Goal: Task Accomplishment & Management: Complete application form

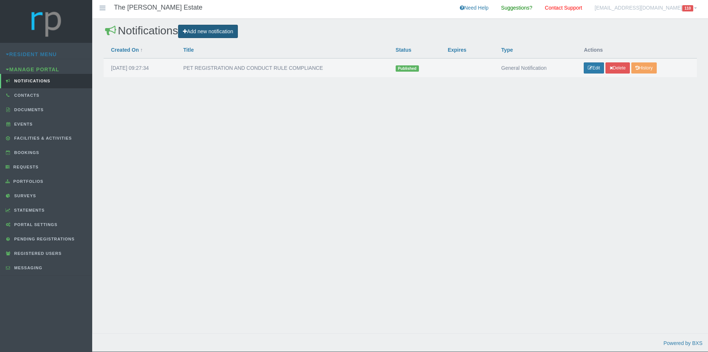
click at [232, 35] on link "Add new notification" at bounding box center [208, 32] width 60 height 14
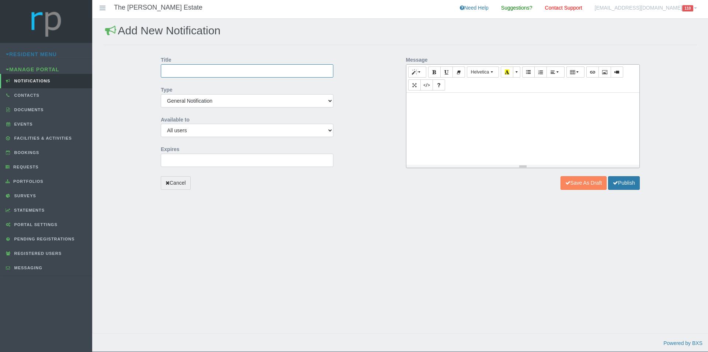
click at [217, 68] on input "Title" at bounding box center [247, 70] width 173 height 13
drag, startPoint x: 240, startPoint y: 70, endPoint x: 275, endPoint y: 70, distance: 35.0
click at [275, 70] on input "TSHWANE RATES AND TAXES BILLING ERROR" at bounding box center [247, 70] width 173 height 13
drag, startPoint x: 283, startPoint y: 71, endPoint x: 242, endPoint y: 71, distance: 40.9
click at [242, 71] on input "TSHWANE RATES AND TAXES BILLING ERROR" at bounding box center [247, 70] width 173 height 13
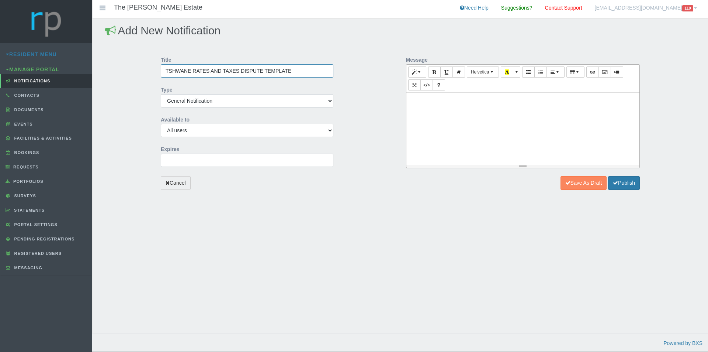
type input "TSHWANE RATES AND TAXES DISPUTE TEMPLATE"
click at [218, 164] on input "[DATE] 00:00:00" at bounding box center [247, 159] width 173 height 13
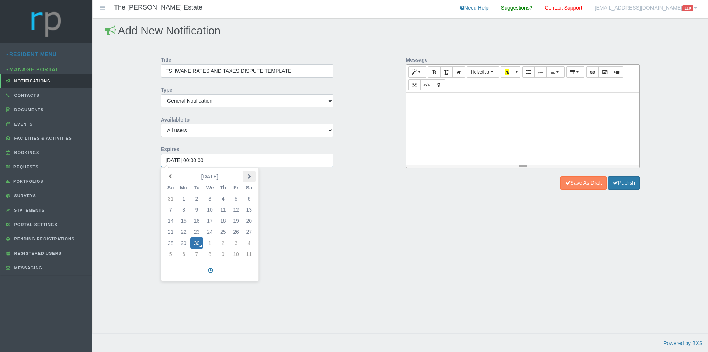
click at [252, 176] on span at bounding box center [248, 175] width 5 height 5
click at [233, 244] on td "31" at bounding box center [235, 242] width 13 height 11
type input "[DATE] 00:00:00"
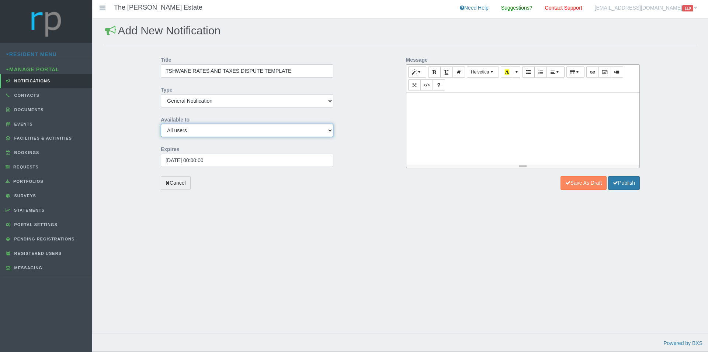
click at [331, 133] on select "All users Managing Agent/Estate Manager Trustee/Director Estate Agent Maintenan…" at bounding box center [247, 130] width 173 height 13
select select "OWNER"
click at [161, 124] on select "All users Managing Agent/Estate Manager Trustee/Director Estate Agent Maintenan…" at bounding box center [247, 130] width 173 height 13
click at [454, 127] on div at bounding box center [523, 129] width 233 height 72
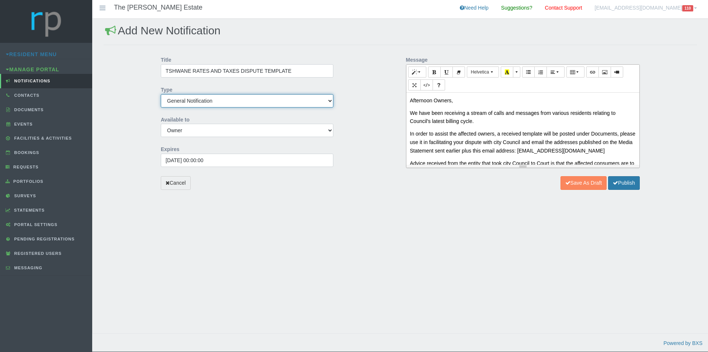
click at [326, 101] on select "General Notification Reminder System Generated" at bounding box center [247, 100] width 173 height 13
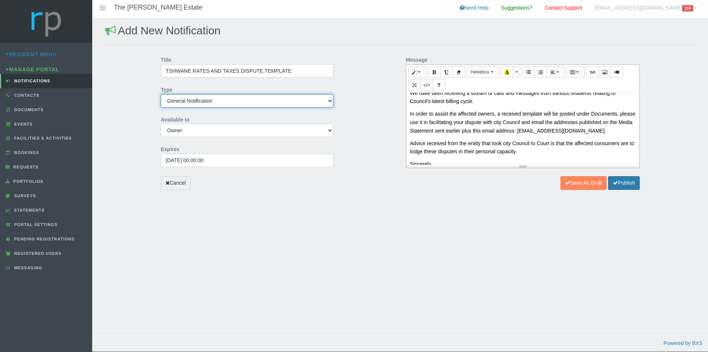
scroll to position [7, 0]
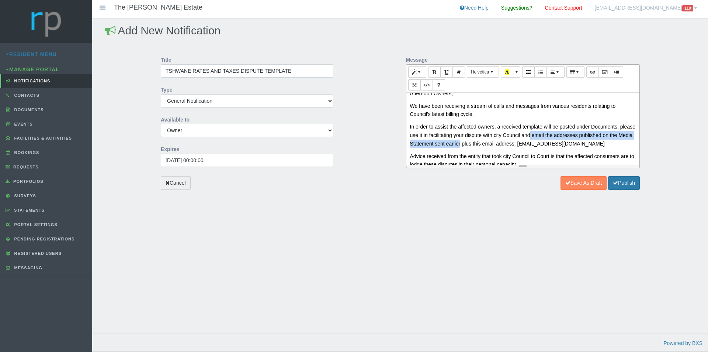
drag, startPoint x: 547, startPoint y: 134, endPoint x: 483, endPoint y: 130, distance: 63.9
click at [484, 134] on p "In order to assist the affected owners, a received template will be posted unde…" at bounding box center [523, 134] width 226 height 25
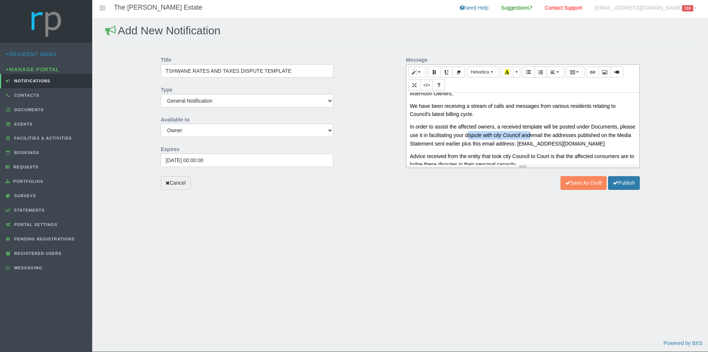
click at [499, 139] on p "In order to assist the affected owners, a received template will be posted unde…" at bounding box center [523, 134] width 226 height 25
drag, startPoint x: 499, startPoint y: 135, endPoint x: 484, endPoint y: 143, distance: 16.9
click at [484, 143] on p "In order to assist the affected owners, a received template will be posted unde…" at bounding box center [523, 134] width 226 height 25
click at [525, 141] on p "In order to assist the affected owners, a received template will be posted unde…" at bounding box center [523, 134] width 226 height 25
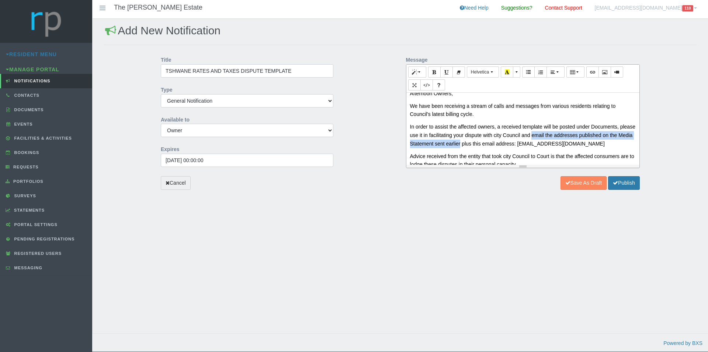
drag, startPoint x: 548, startPoint y: 135, endPoint x: 484, endPoint y: 143, distance: 64.4
click at [484, 143] on p "In order to assist the affected owners, a received template will be posted unde…" at bounding box center [523, 134] width 226 height 25
drag, startPoint x: 617, startPoint y: 143, endPoint x: 619, endPoint y: 152, distance: 9.0
click at [618, 145] on p "In order to assist the affected owners, a received template will be posted unde…" at bounding box center [523, 134] width 226 height 25
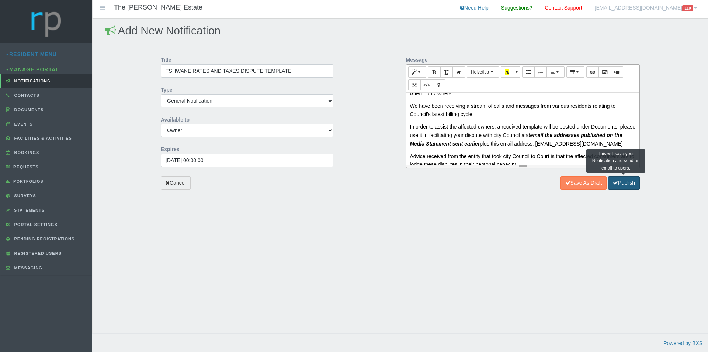
click at [625, 183] on button "Publish" at bounding box center [624, 183] width 32 height 14
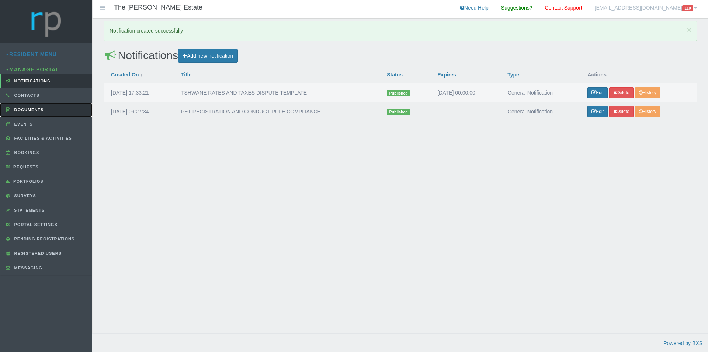
click at [30, 108] on span "Documents" at bounding box center [28, 109] width 31 height 4
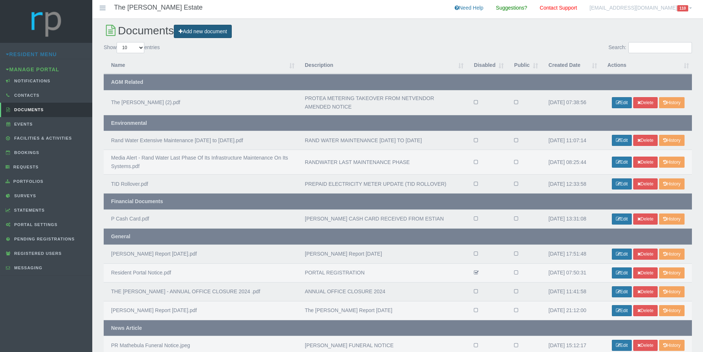
click at [206, 31] on link "Add new document" at bounding box center [203, 32] width 58 height 14
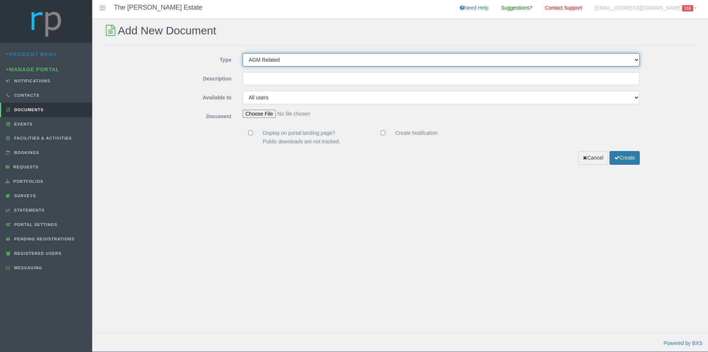
click at [640, 62] on select "AGM Related News Article Construction Environmental Financial Documents General…" at bounding box center [442, 59] width 398 height 13
select select "ENVIRON"
click at [243, 53] on select "AGM Related News Article Construction Environmental Financial Documents General…" at bounding box center [442, 59] width 398 height 13
click at [267, 81] on input "Description" at bounding box center [442, 78] width 398 height 13
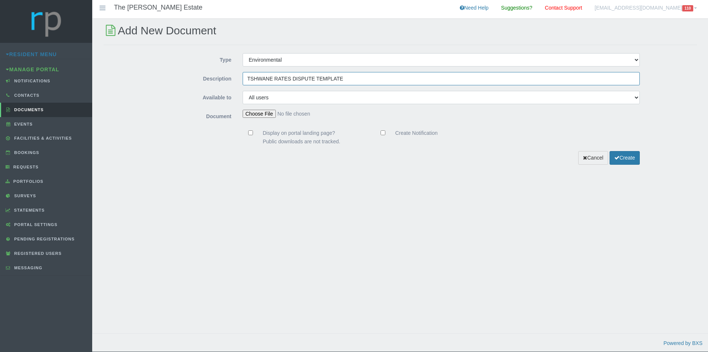
type input "TSHWANE RATES DISPUTE TEMPLATE"
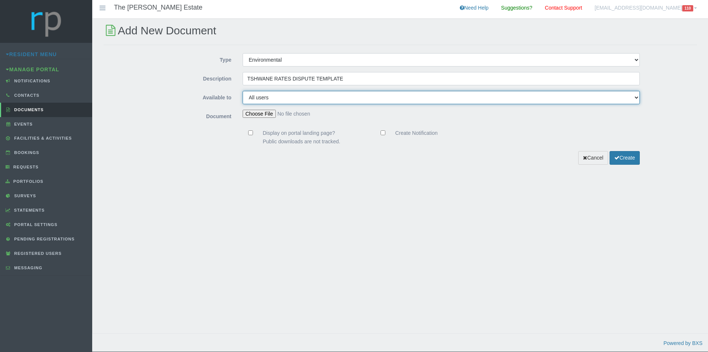
click at [299, 96] on select "All users Managing Agent/Estate Manager Trustee/Director Estate Agent Maintenan…" at bounding box center [442, 97] width 398 height 13
select select "OWNER"
click at [243, 91] on select "All users Managing Agent/Estate Manager Trustee/Director Estate Agent Maintenan…" at bounding box center [442, 97] width 398 height 13
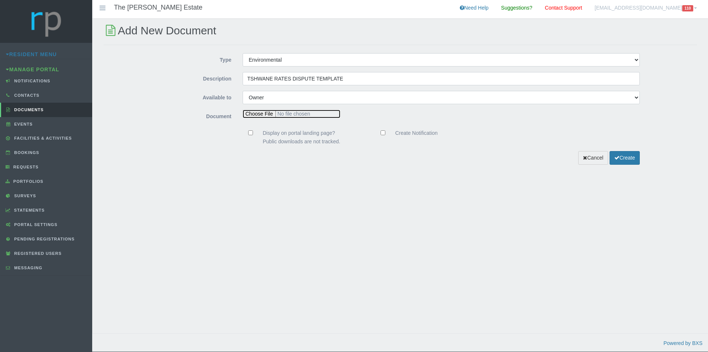
click at [266, 114] on input "file" at bounding box center [292, 114] width 98 height 8
type input "C:\fakepath\CoT - Charge Dispute.docx"
click at [508, 199] on div "Add New Document Type AGM Related News Article Construction Environmental Finan…" at bounding box center [400, 183] width 616 height 329
click at [382, 132] on input "Create Notification" at bounding box center [383, 132] width 5 height 5
checkbox input "true"
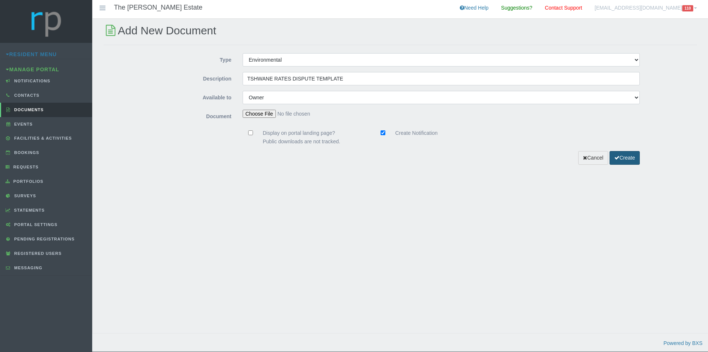
click at [620, 159] on button "Create" at bounding box center [625, 158] width 30 height 14
